Goal: Task Accomplishment & Management: Use online tool/utility

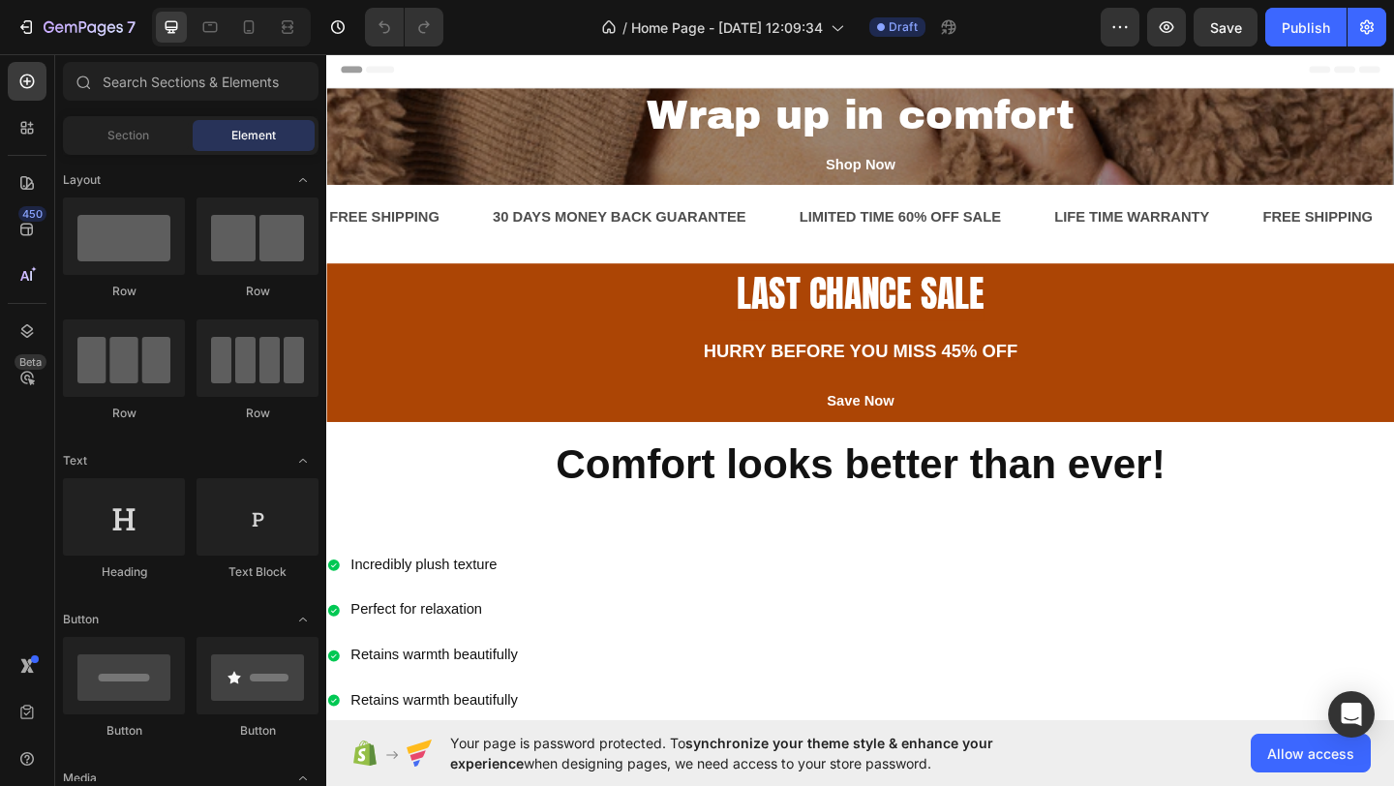
click at [266, 20] on div at bounding box center [231, 27] width 159 height 39
click at [250, 25] on icon at bounding box center [248, 26] width 19 height 19
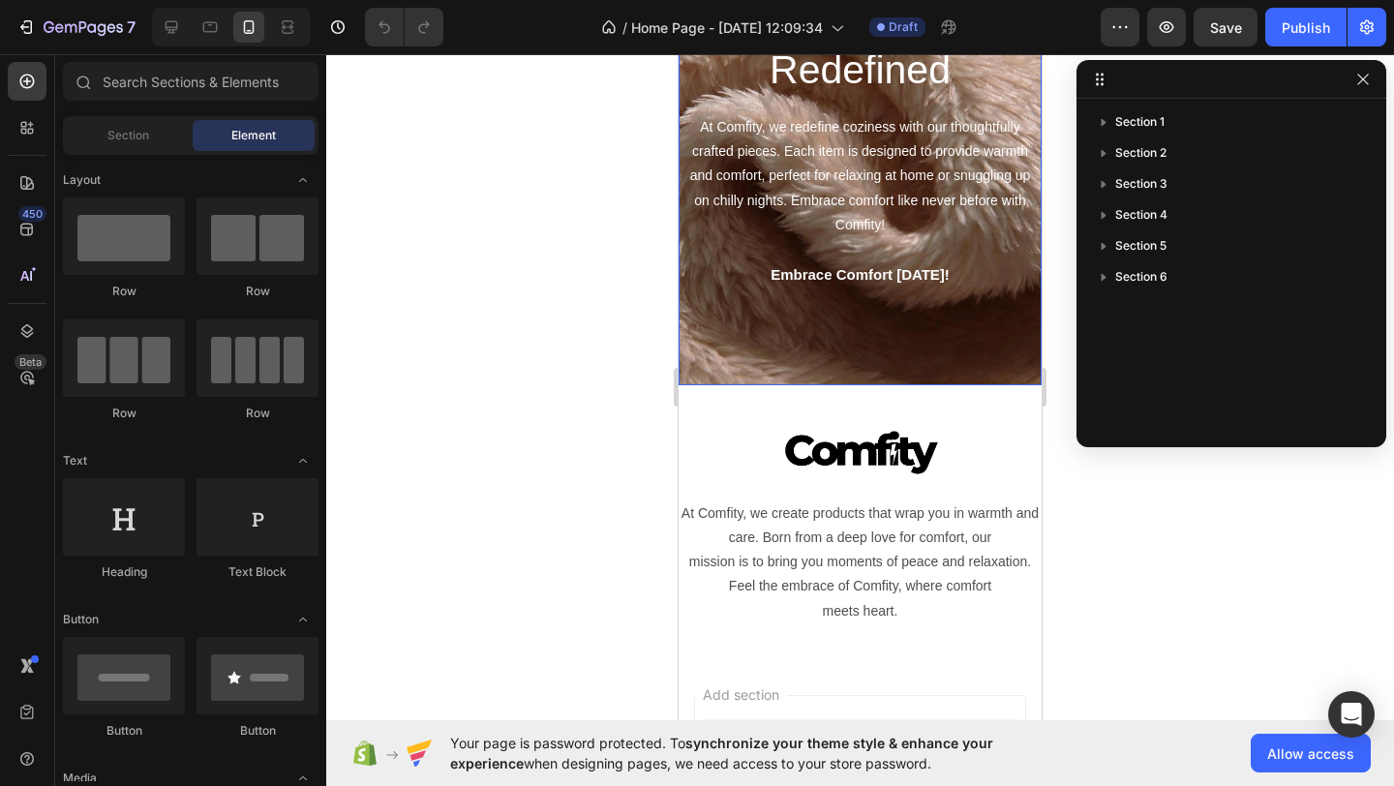
scroll to position [1307, 0]
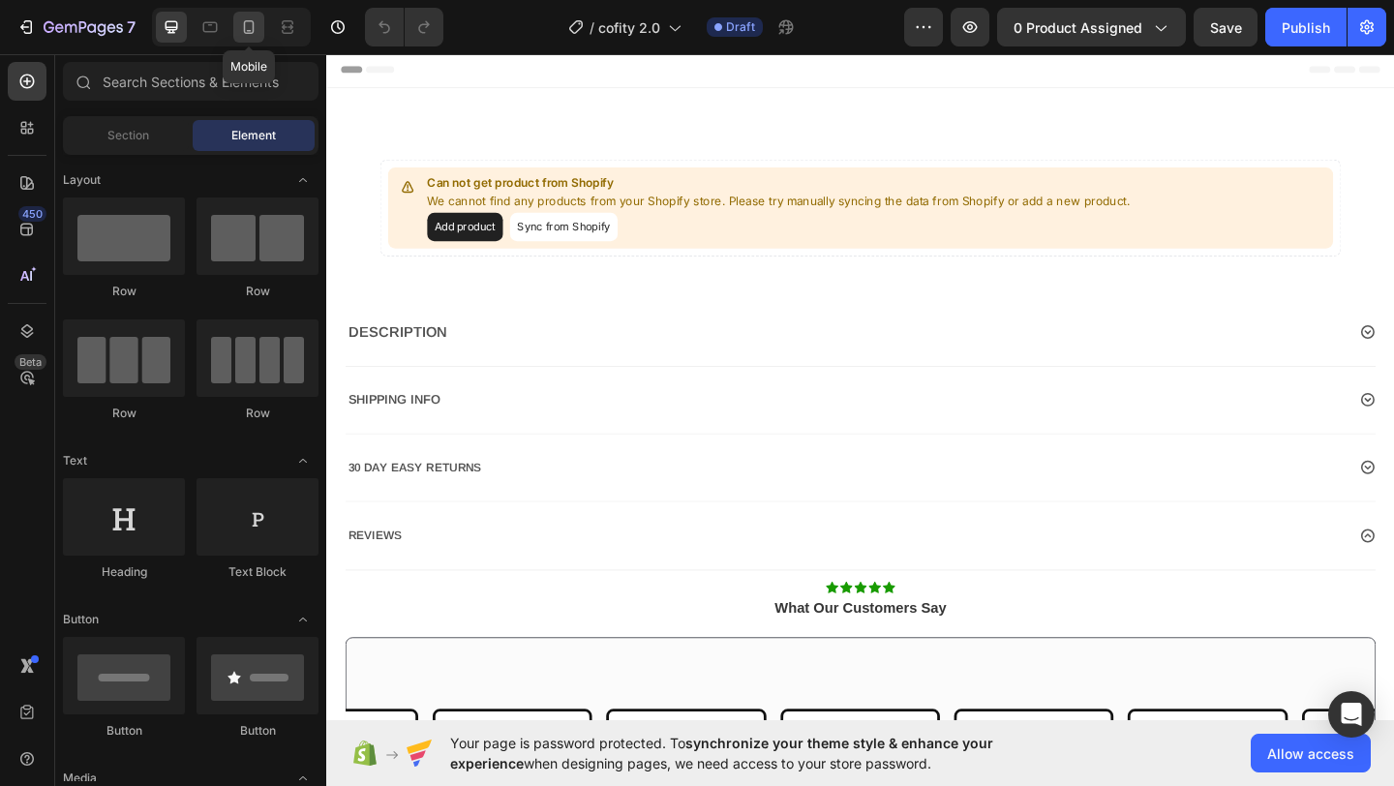
click at [242, 25] on icon at bounding box center [248, 26] width 19 height 19
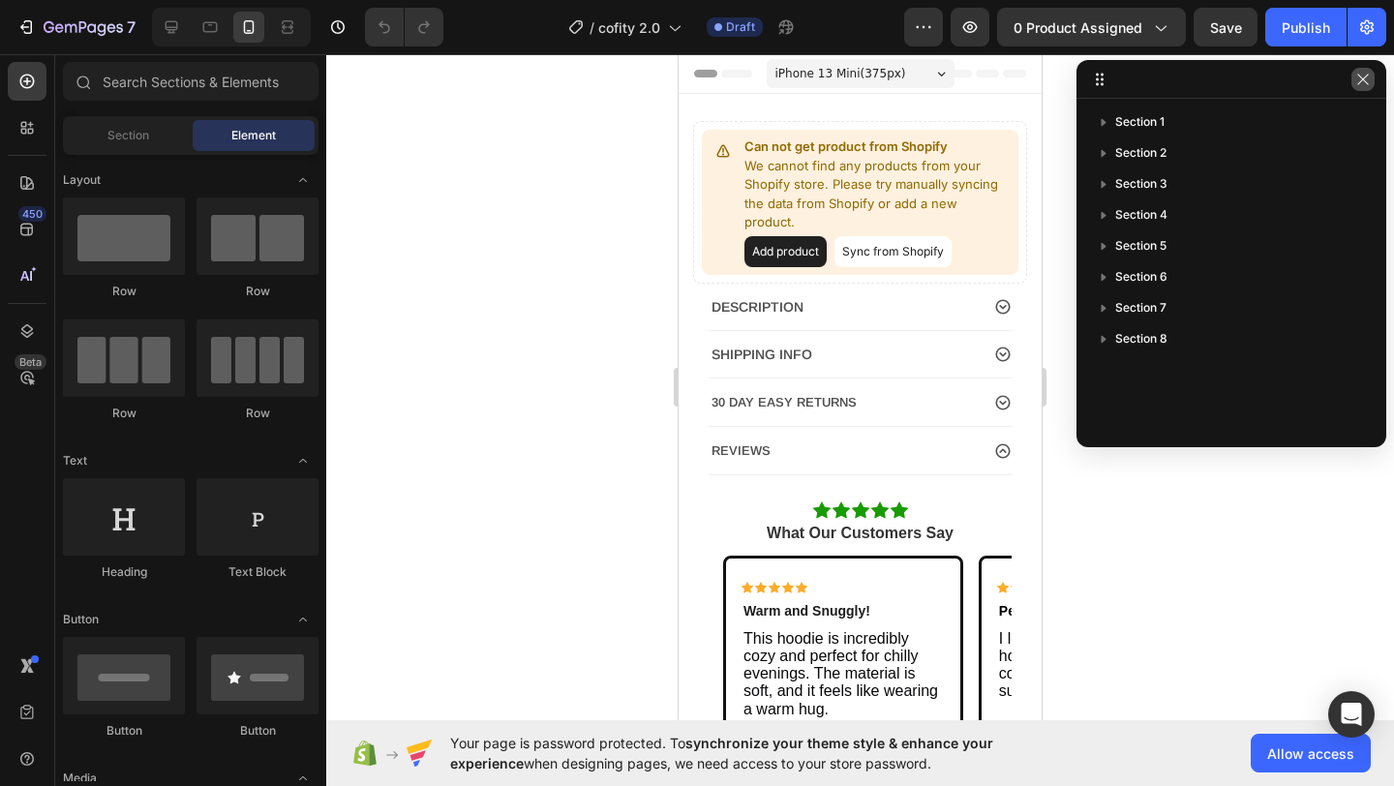
click at [1368, 75] on icon "button" at bounding box center [1363, 79] width 15 height 15
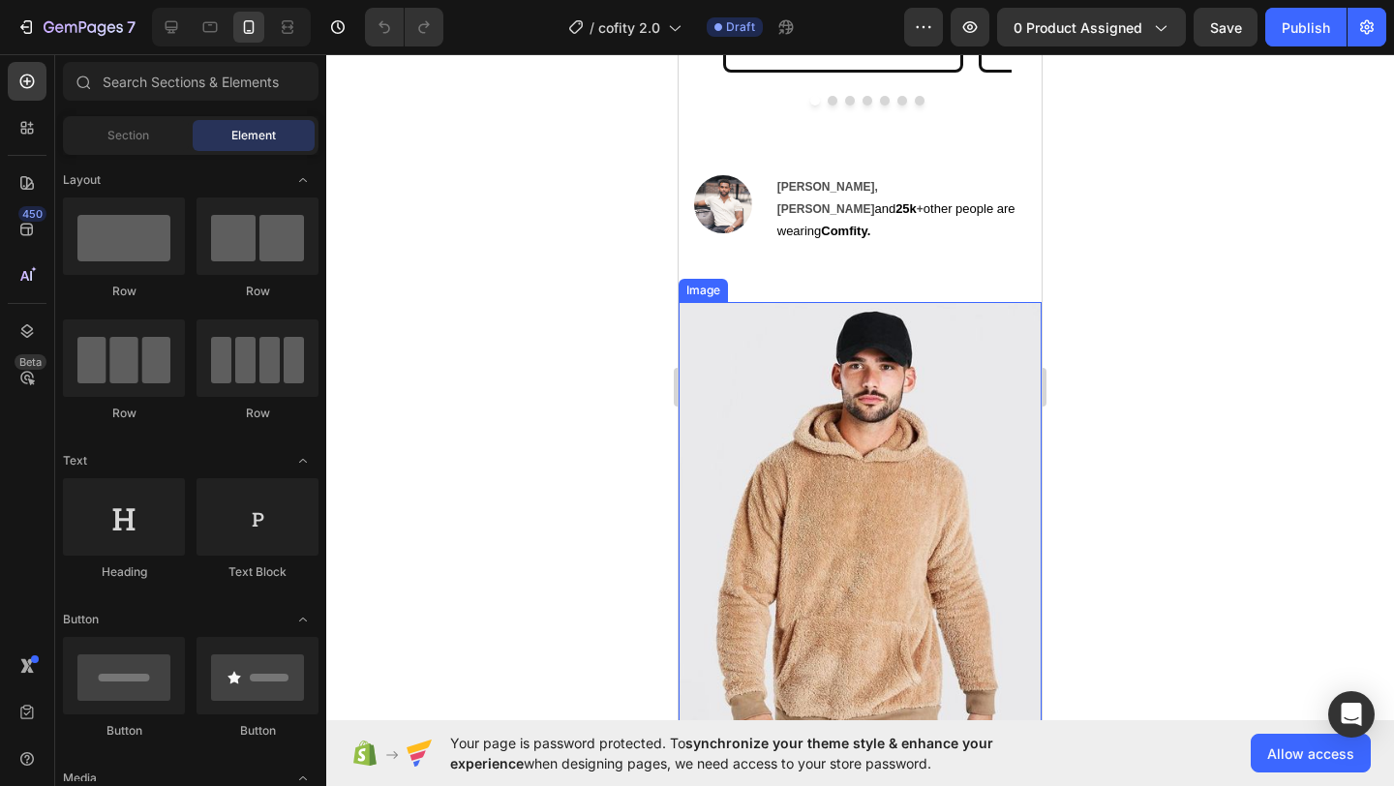
scroll to position [696, 0]
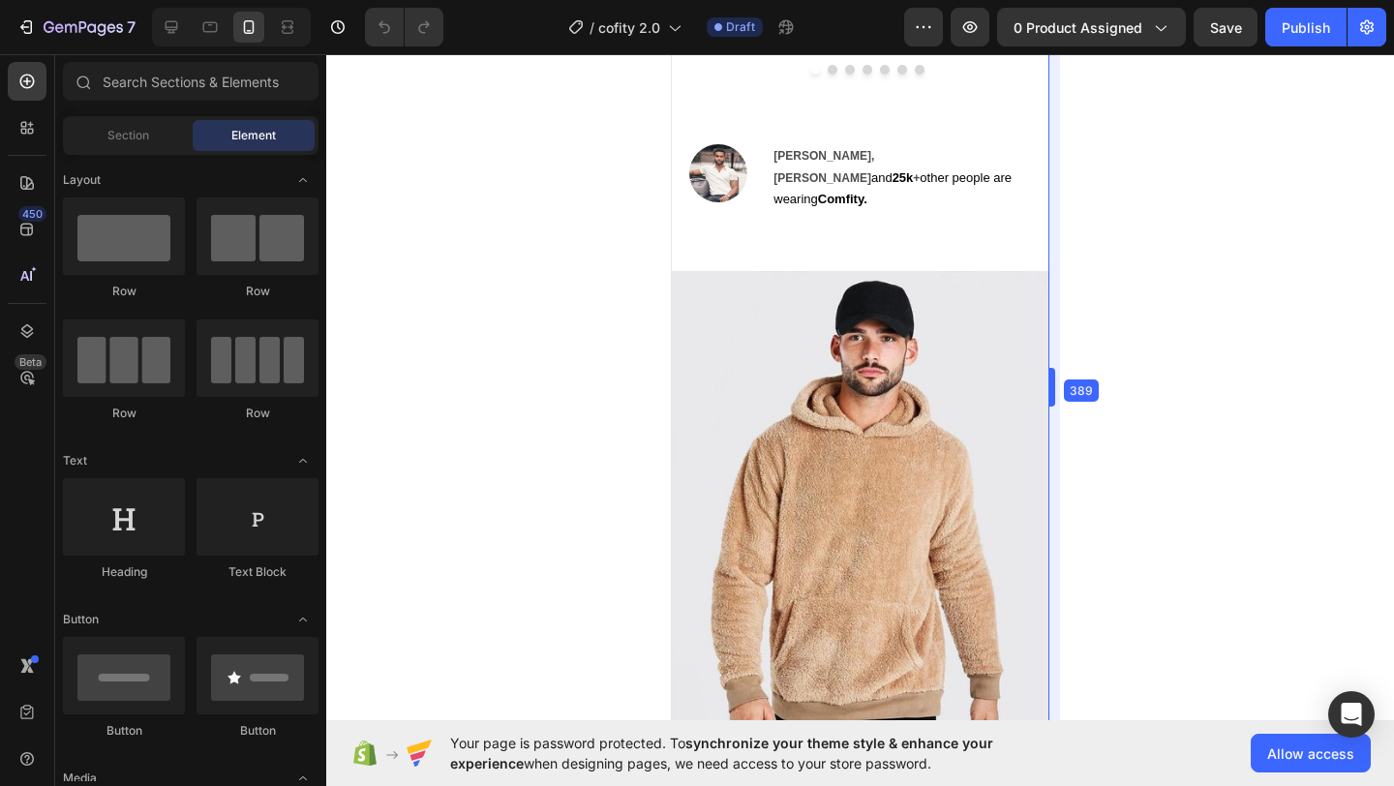
drag, startPoint x: 1045, startPoint y: 365, endPoint x: 1058, endPoint y: 370, distance: 14.4
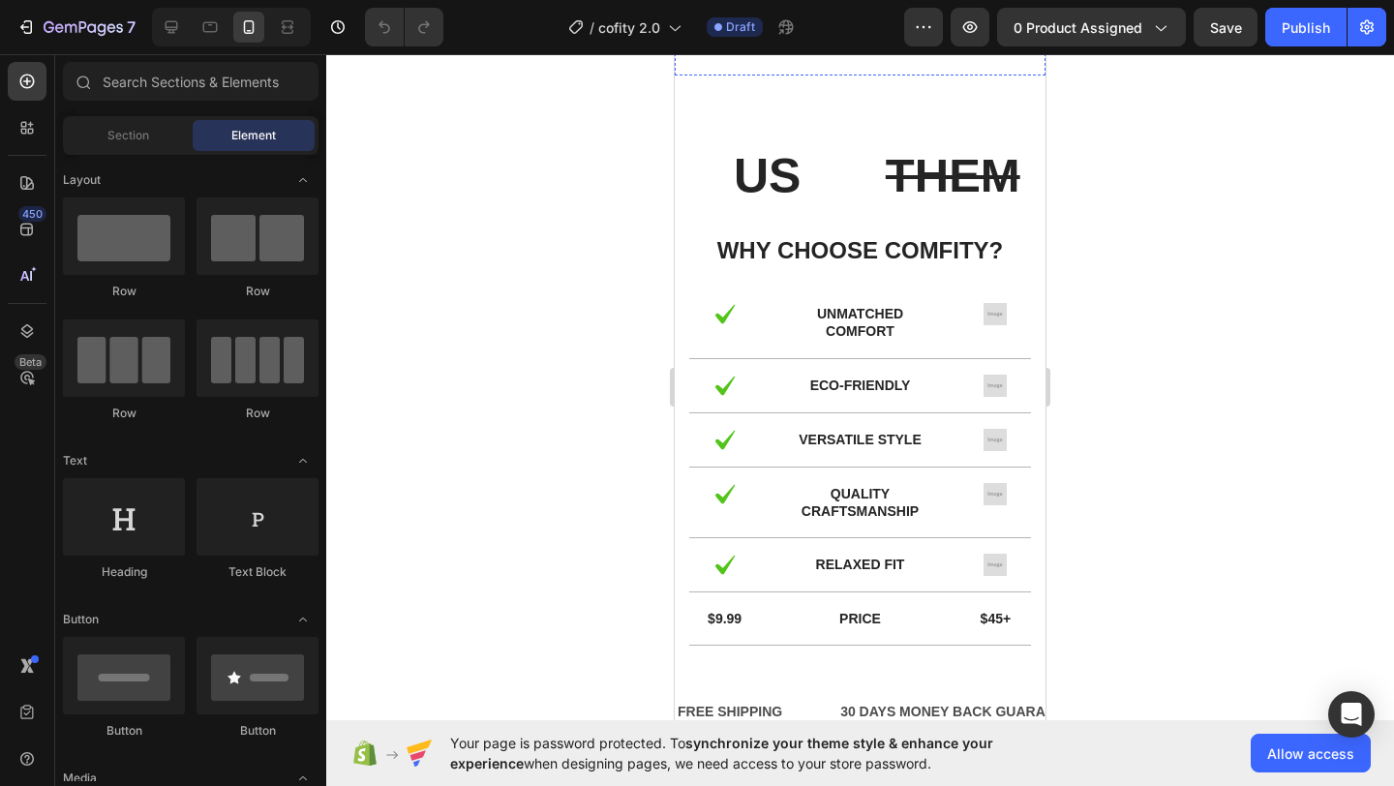
scroll to position [1681, 0]
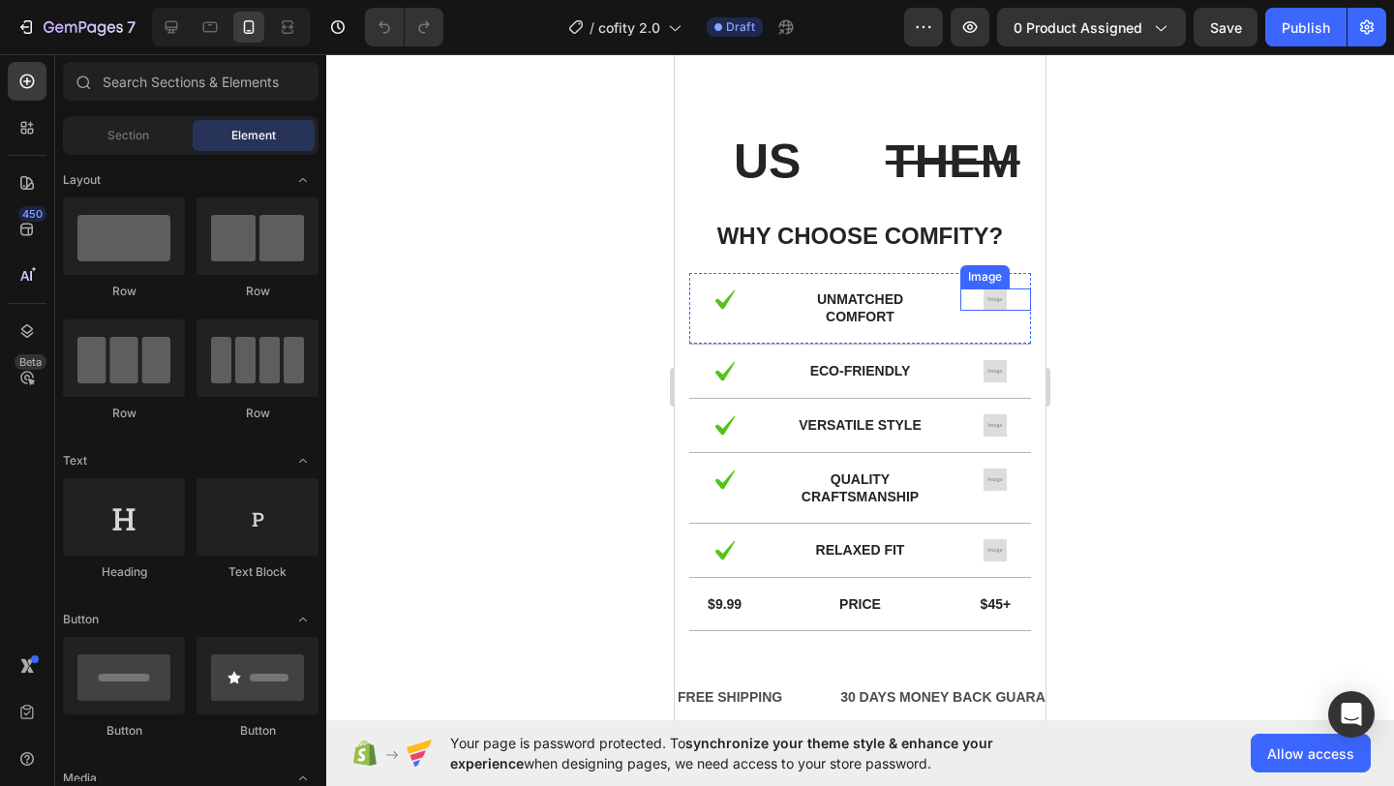
click at [989, 300] on img at bounding box center [995, 300] width 23 height 22
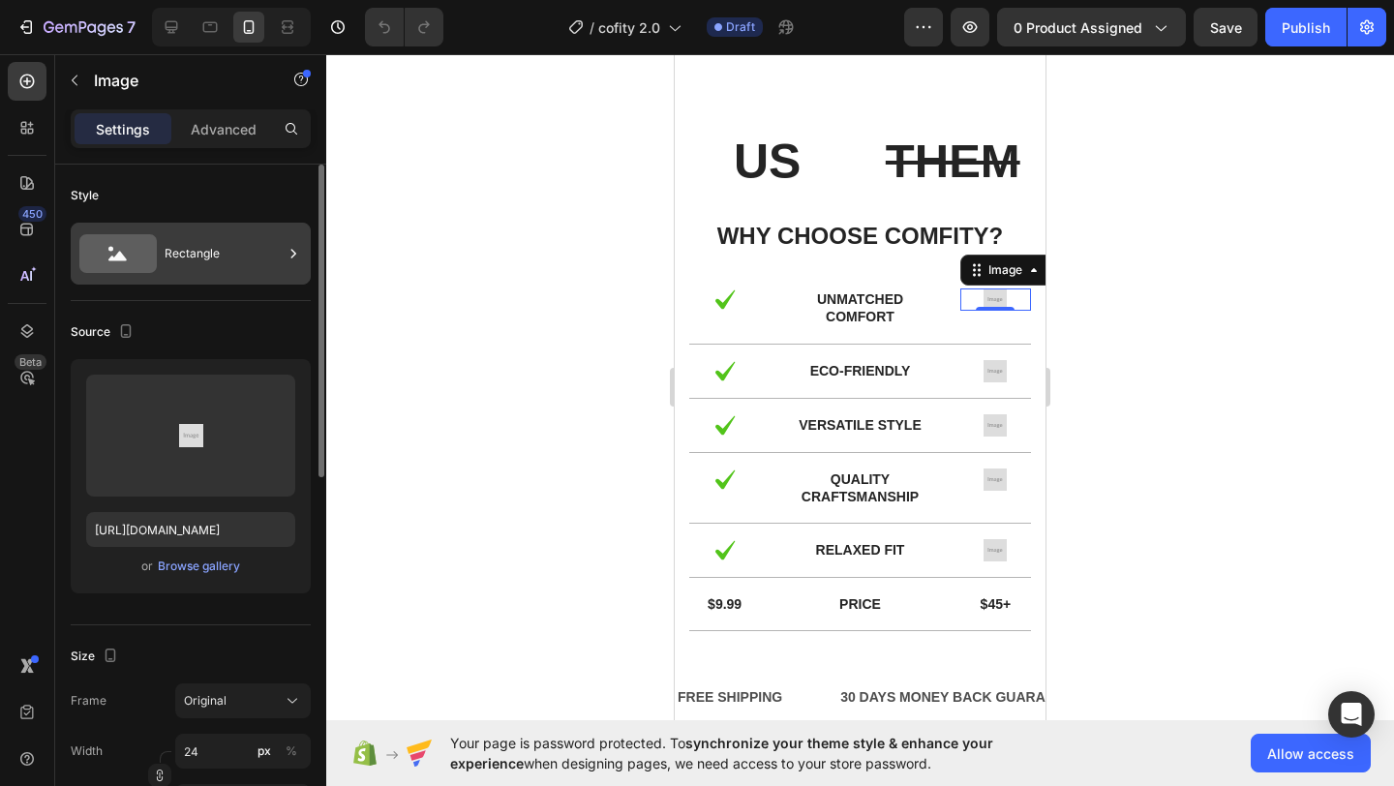
click at [220, 242] on div "Rectangle" at bounding box center [224, 253] width 118 height 45
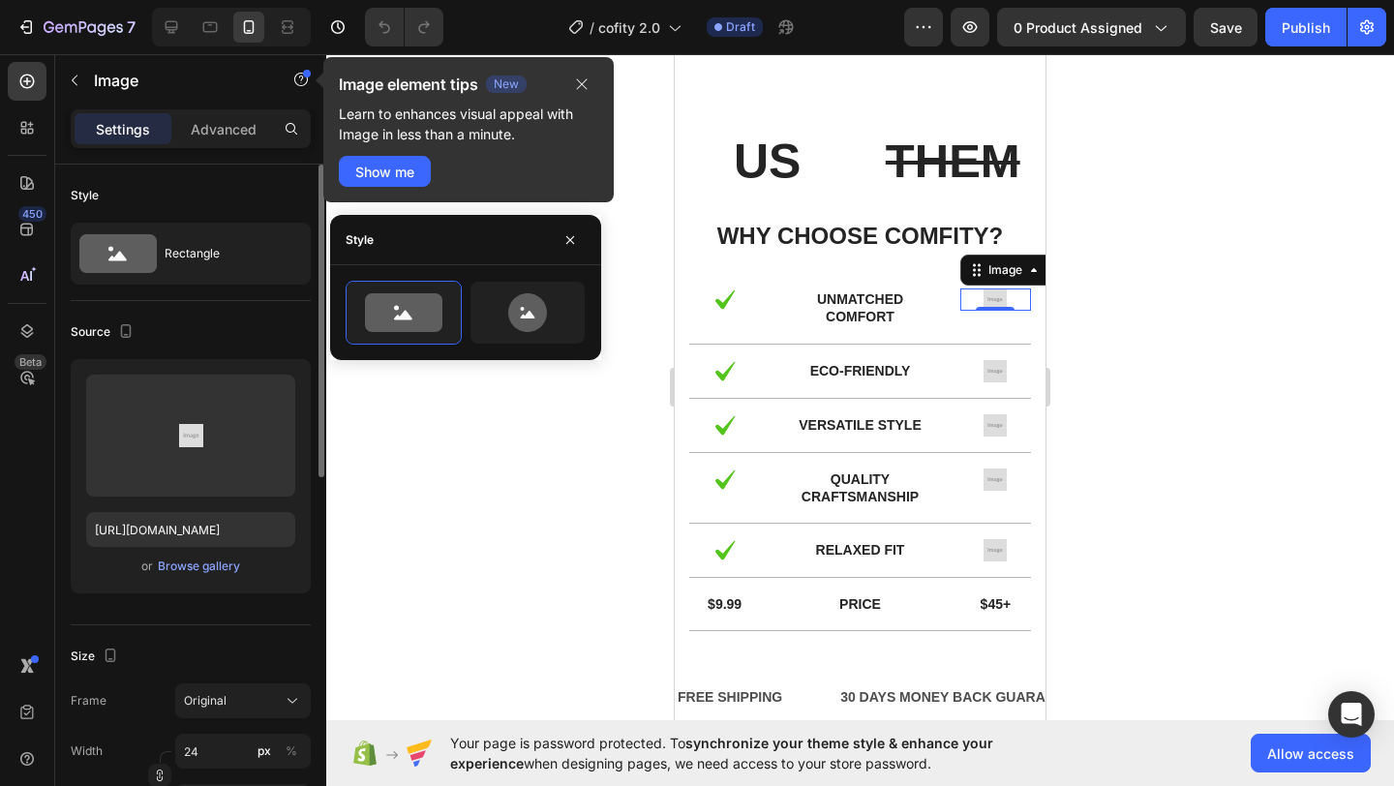
click at [238, 325] on div "Source" at bounding box center [191, 332] width 240 height 31
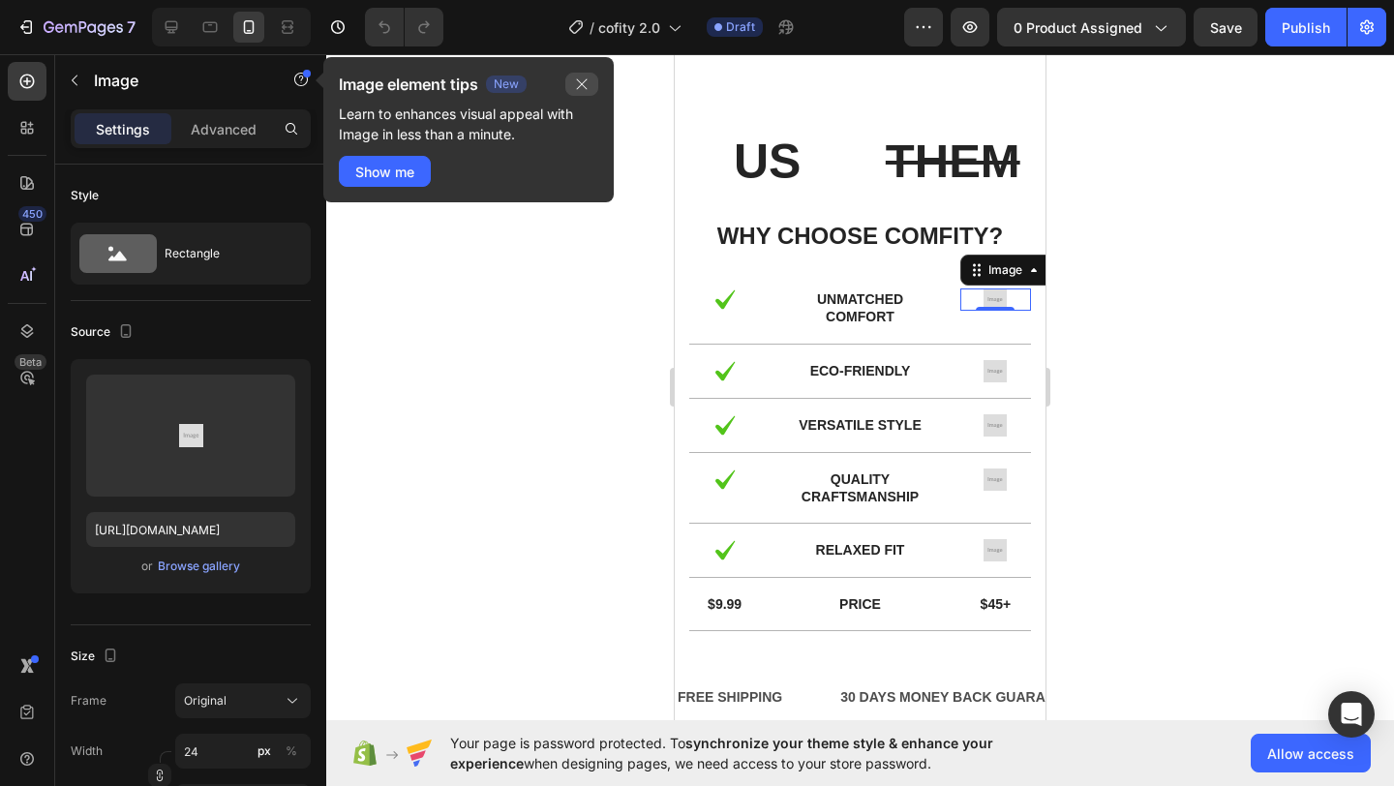
click at [587, 90] on icon "button" at bounding box center [581, 84] width 15 height 15
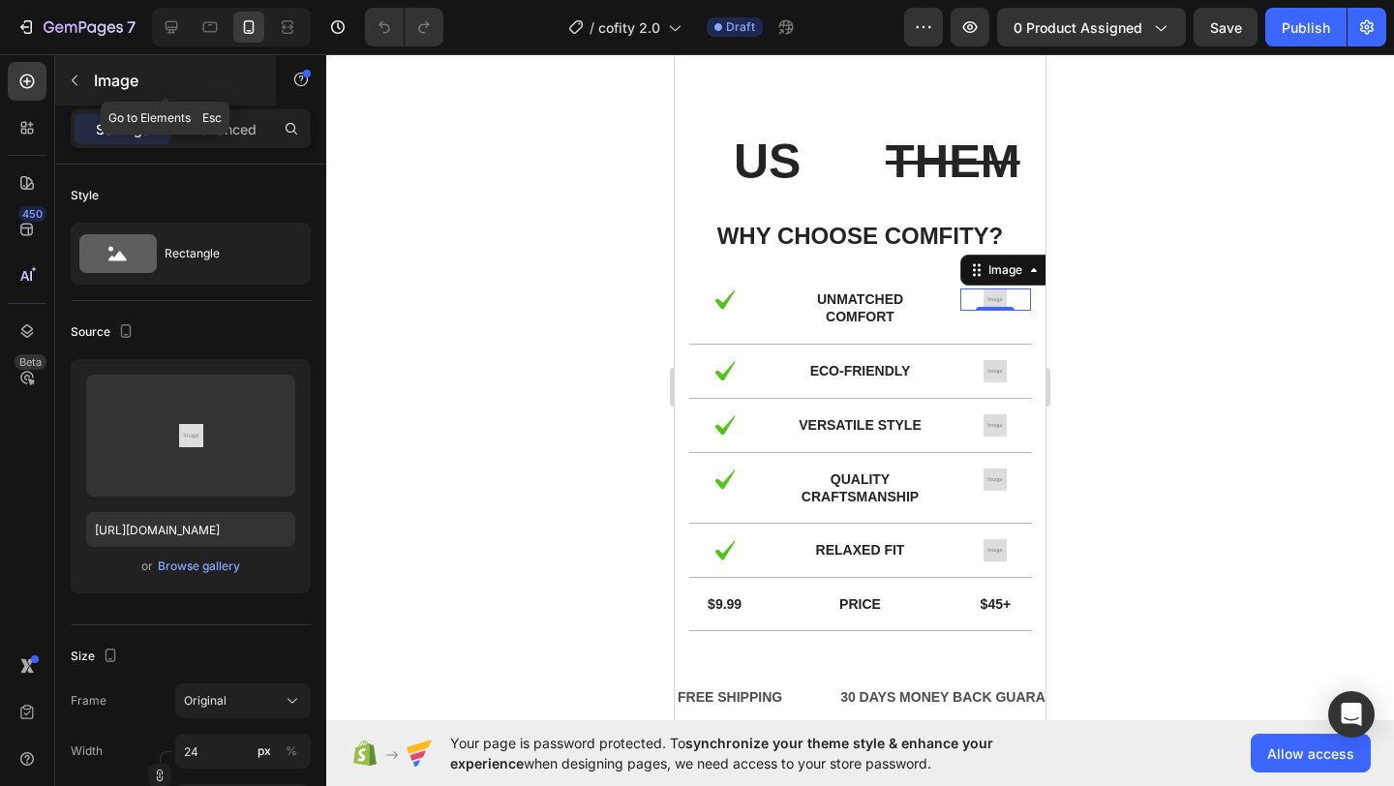
click at [77, 80] on icon "button" at bounding box center [74, 80] width 15 height 15
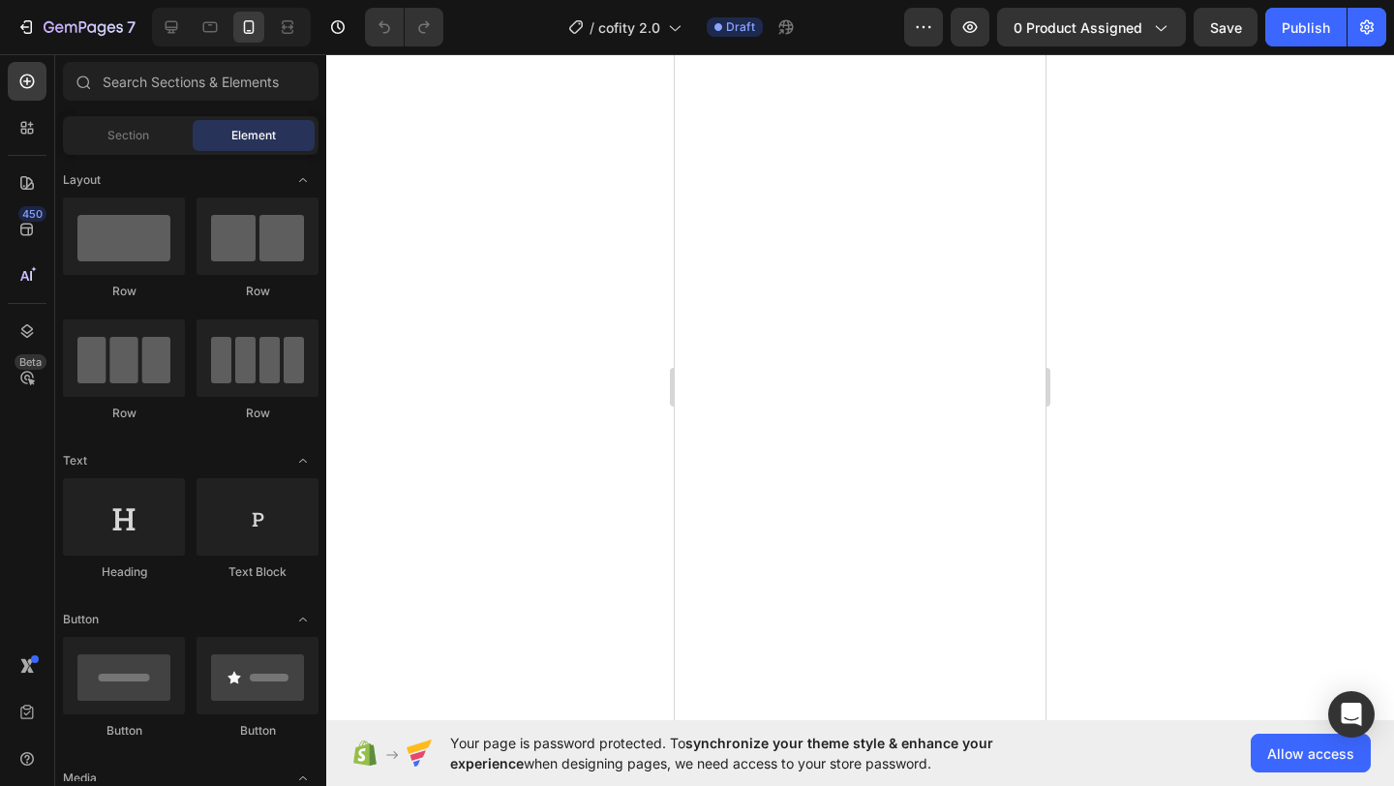
scroll to position [0, 0]
